Goal: Task Accomplishment & Management: Use online tool/utility

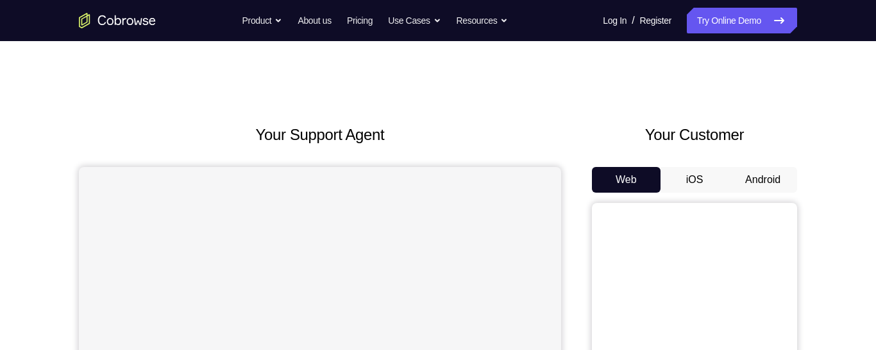
click at [770, 169] on button "Android" at bounding box center [763, 180] width 69 height 26
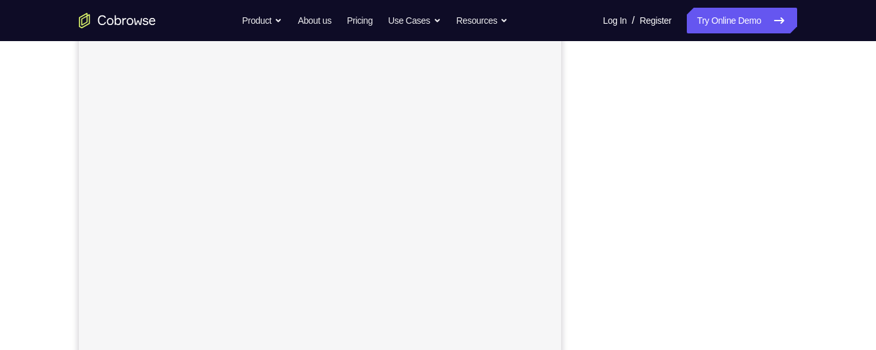
scroll to position [224, 0]
click at [597, 179] on div at bounding box center [694, 175] width 205 height 394
click at [821, 134] on div "Your Support Agent Your Customer Web iOS Android Next Steps We’d be happy to gi…" at bounding box center [438, 216] width 821 height 846
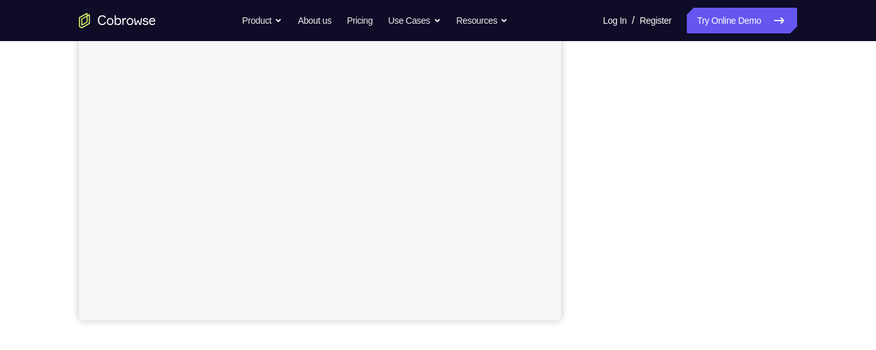
scroll to position [276, 0]
